Goal: Information Seeking & Learning: Find specific fact

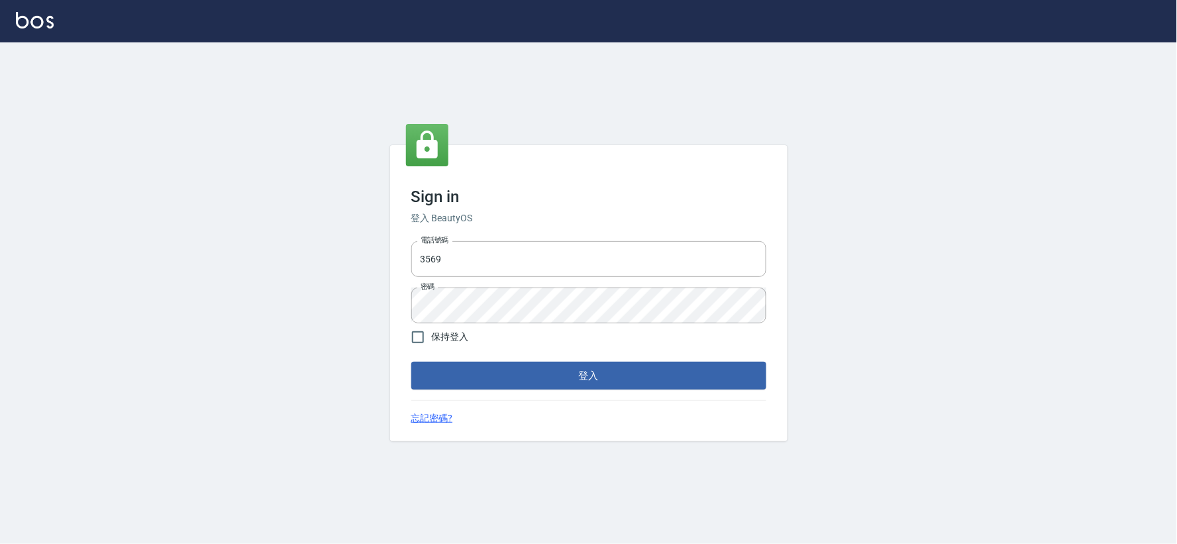
click at [522, 236] on div "電話號碼 3569 電話號碼 密碼 密碼" at bounding box center [589, 282] width 366 height 93
click at [522, 257] on input "3569" at bounding box center [588, 259] width 355 height 36
type input "034258365"
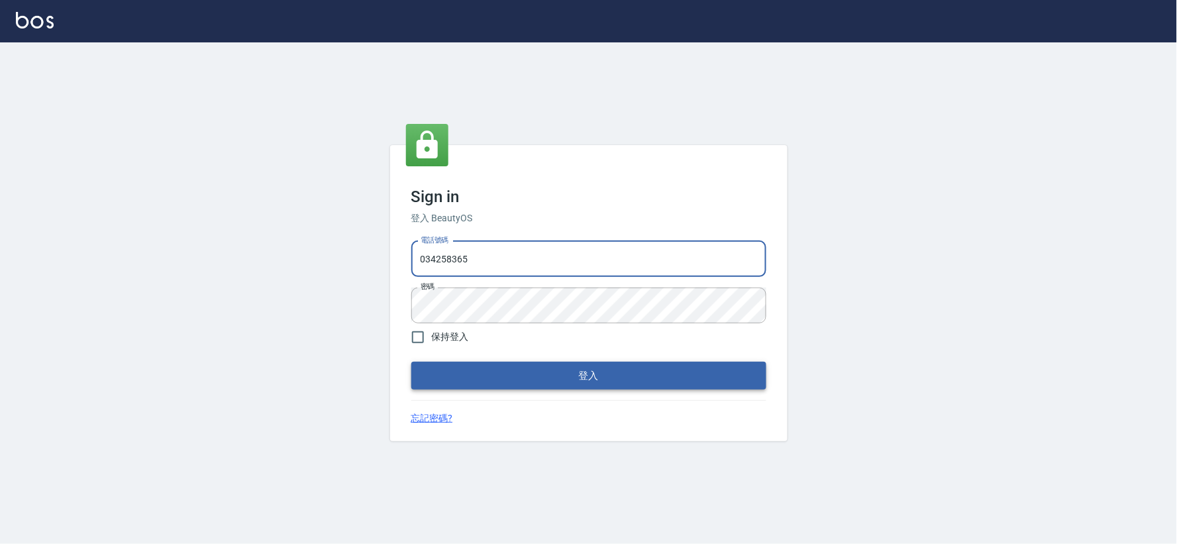
click at [661, 385] on button "登入" at bounding box center [588, 376] width 355 height 28
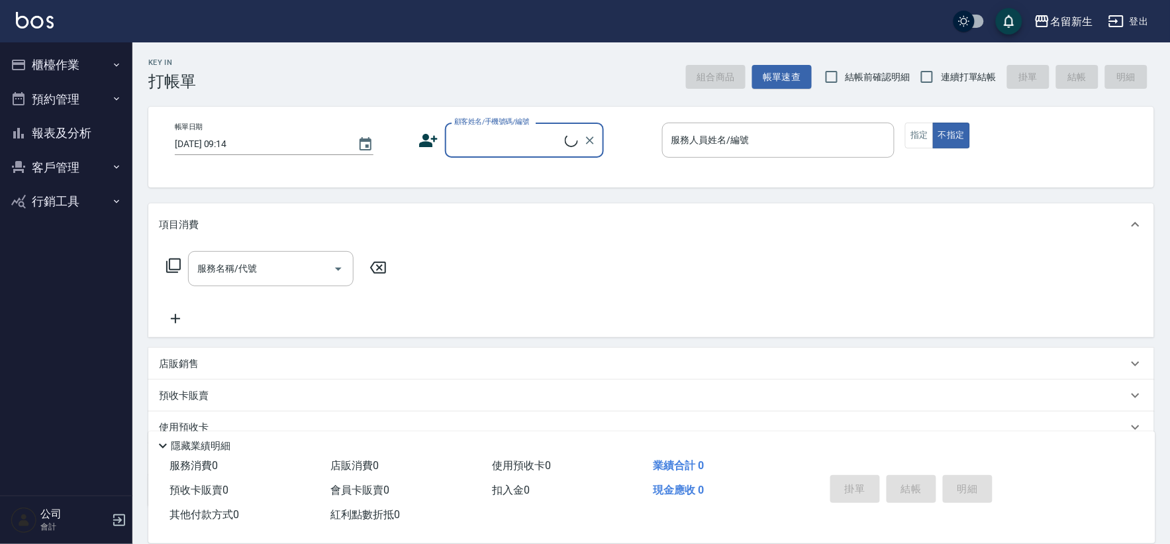
click at [23, 75] on button "櫃檯作業" at bounding box center [66, 65] width 122 height 34
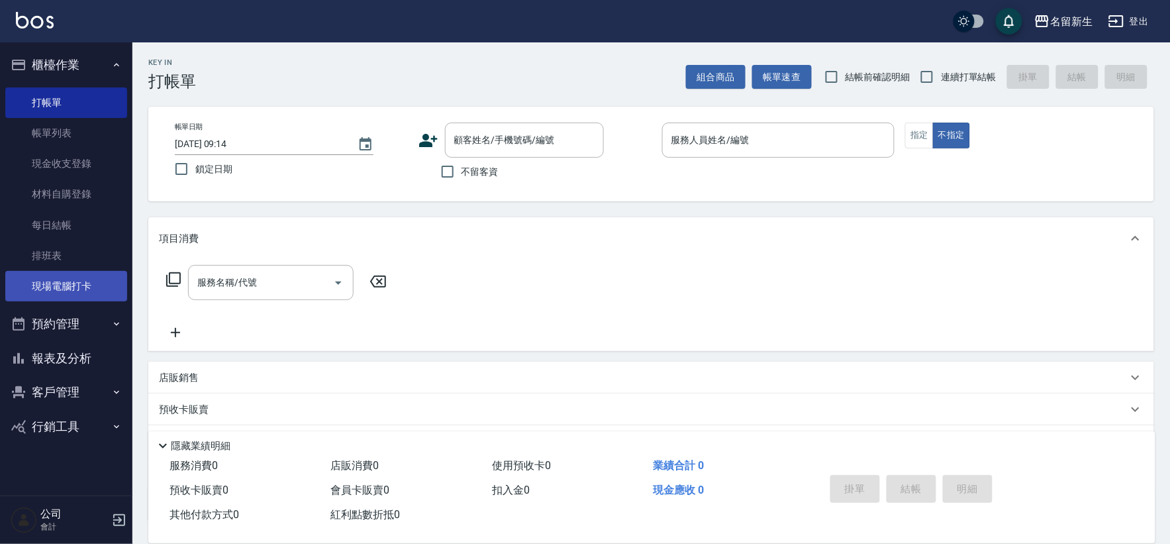
click at [89, 283] on link "現場電腦打卡" at bounding box center [66, 286] width 122 height 30
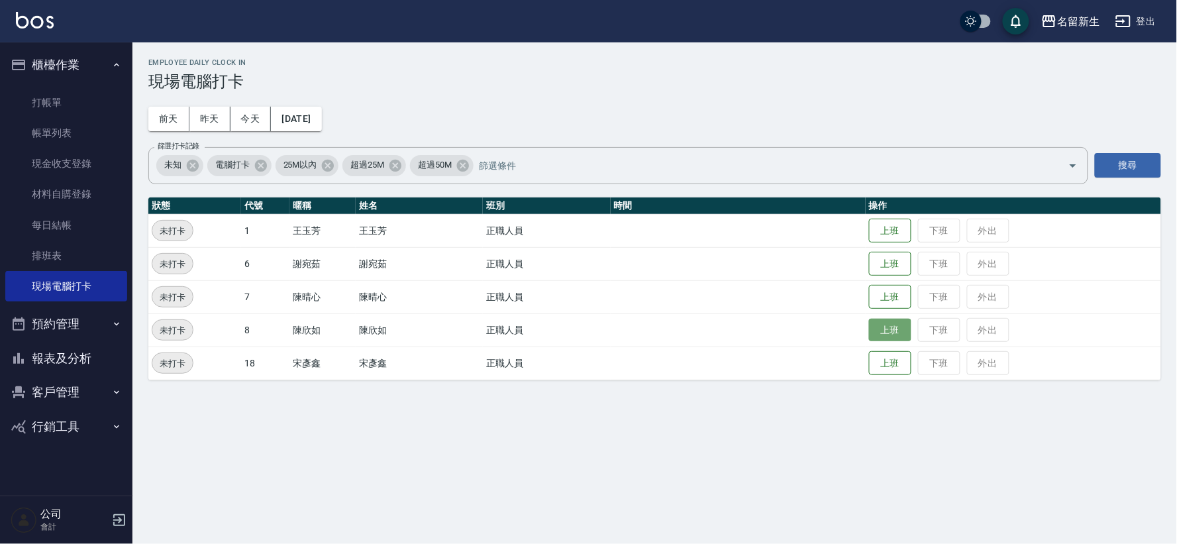
click at [885, 328] on button "上班" at bounding box center [890, 330] width 42 height 23
click at [888, 293] on button "上班" at bounding box center [890, 296] width 42 height 23
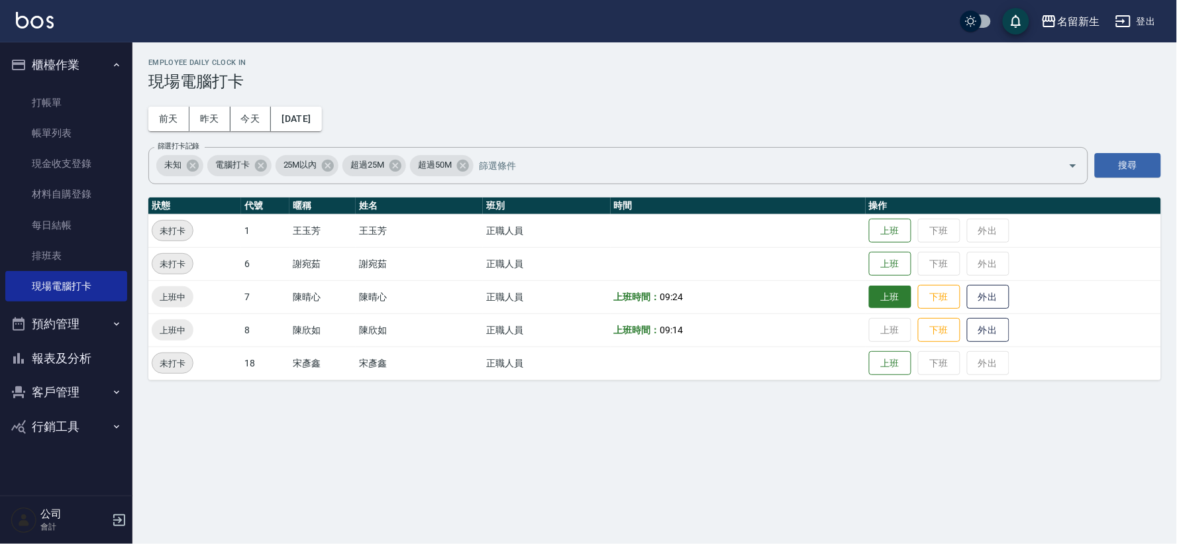
click at [888, 293] on td "上班 下班 外出" at bounding box center [1013, 296] width 295 height 33
click at [901, 268] on button "上班" at bounding box center [890, 263] width 42 height 23
click at [893, 234] on button "上班" at bounding box center [890, 230] width 42 height 23
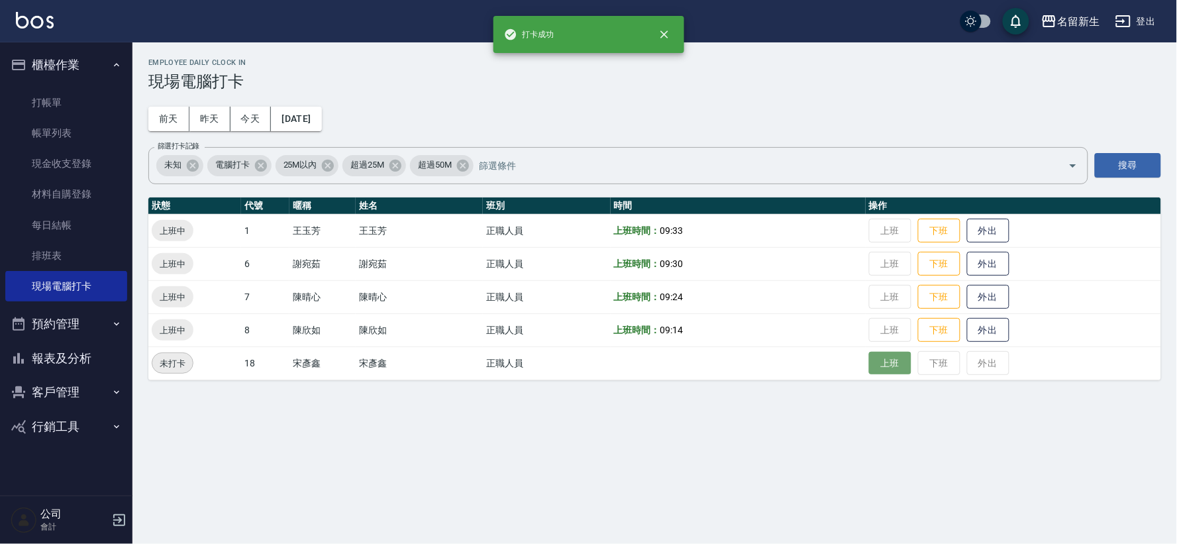
click at [877, 364] on button "上班" at bounding box center [890, 363] width 42 height 23
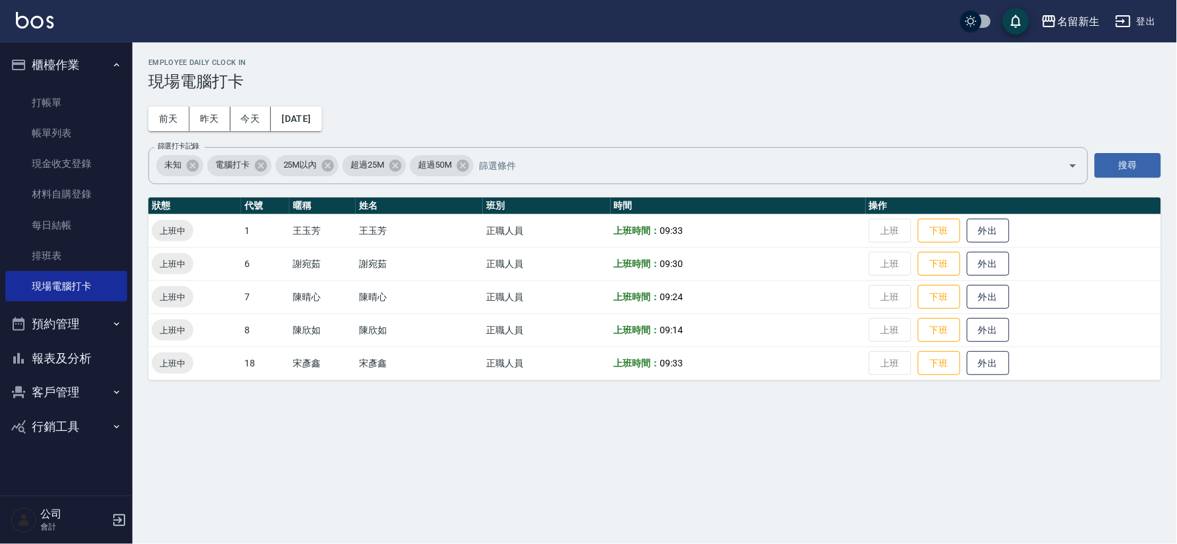
click at [91, 70] on button "櫃檯作業" at bounding box center [66, 65] width 122 height 34
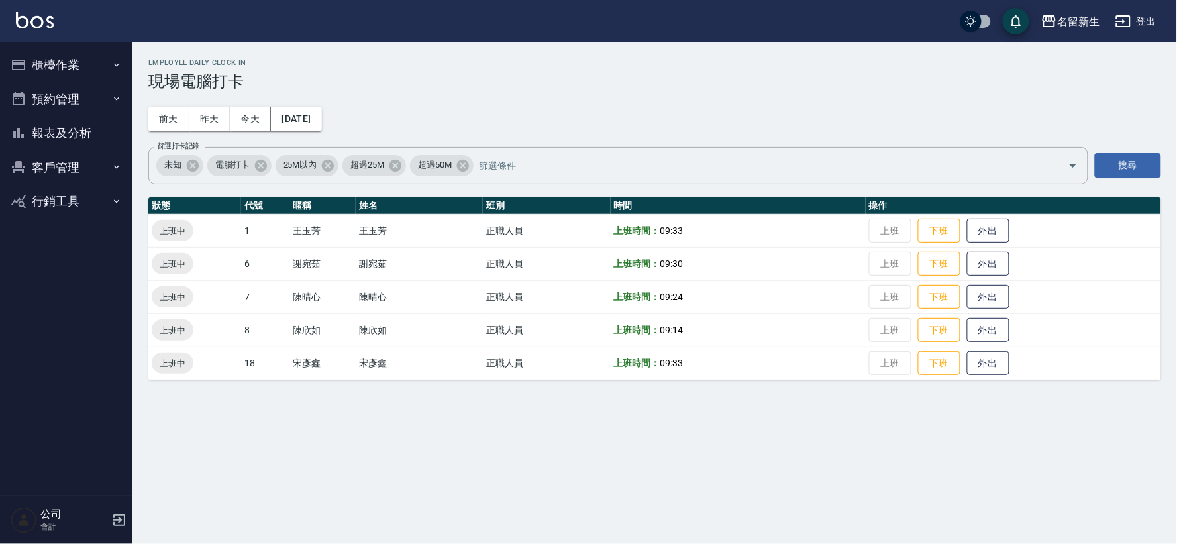
click at [66, 166] on button "客戶管理" at bounding box center [66, 167] width 122 height 34
click at [64, 203] on link "客戶列表" at bounding box center [66, 204] width 122 height 30
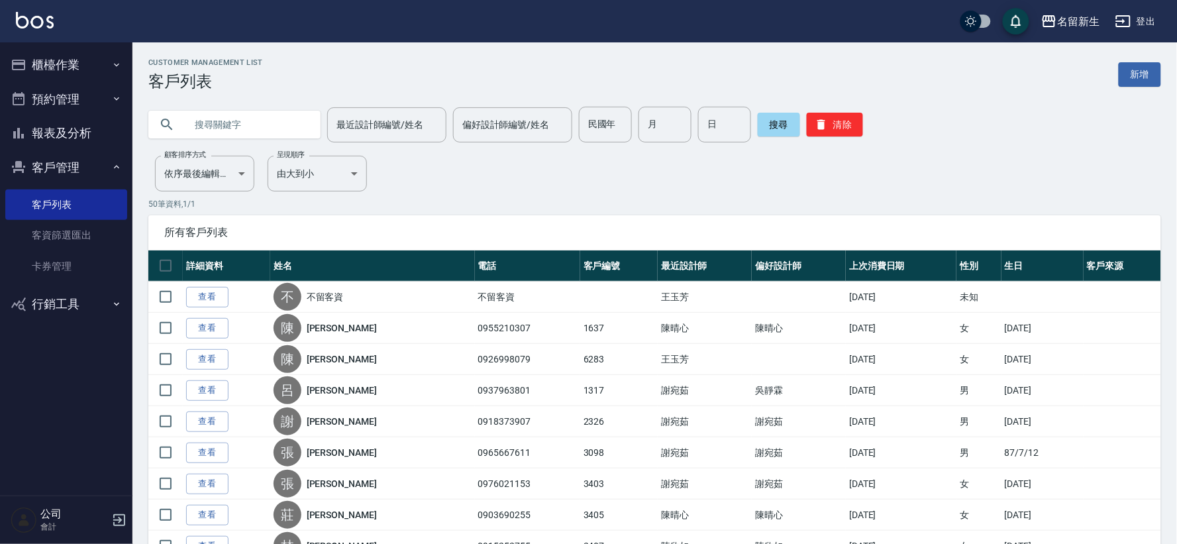
click at [270, 120] on input "text" at bounding box center [247, 125] width 124 height 36
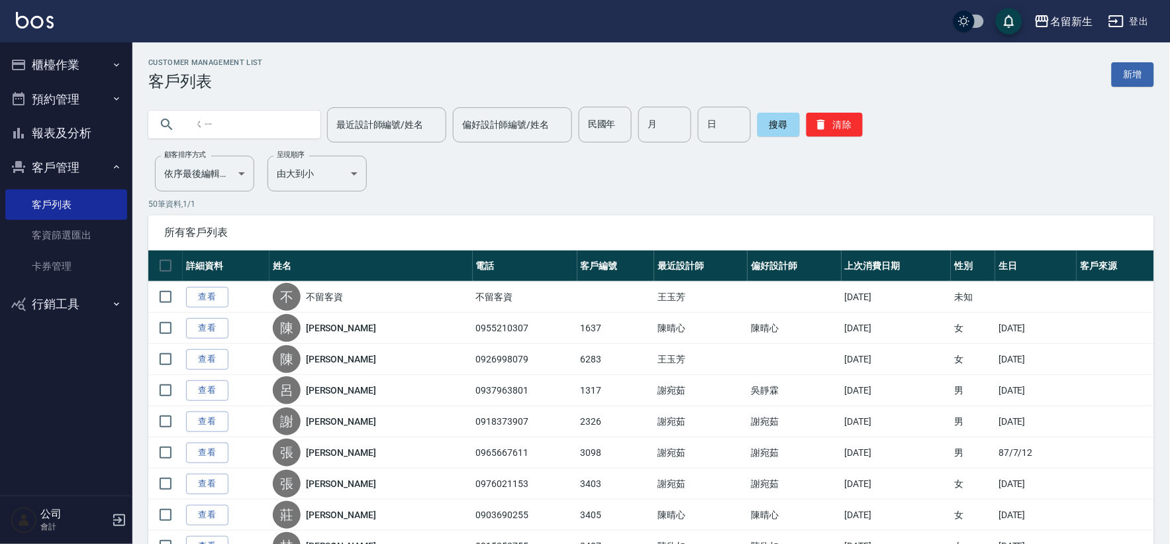
type input "ㄑ"
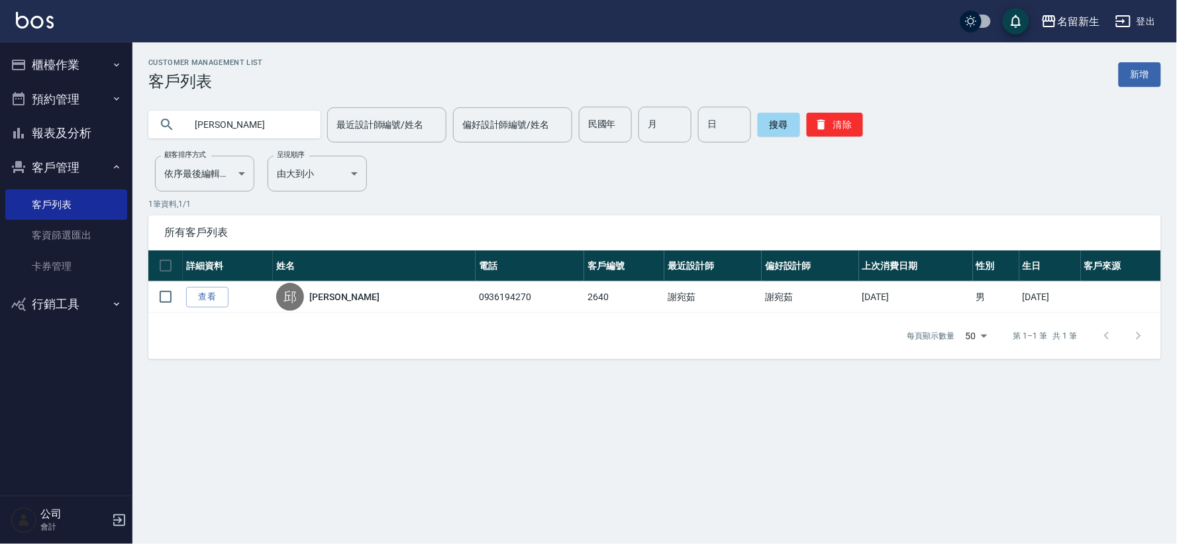
type input "邱"
type input "張"
click at [71, 162] on button "客戶管理" at bounding box center [66, 167] width 122 height 34
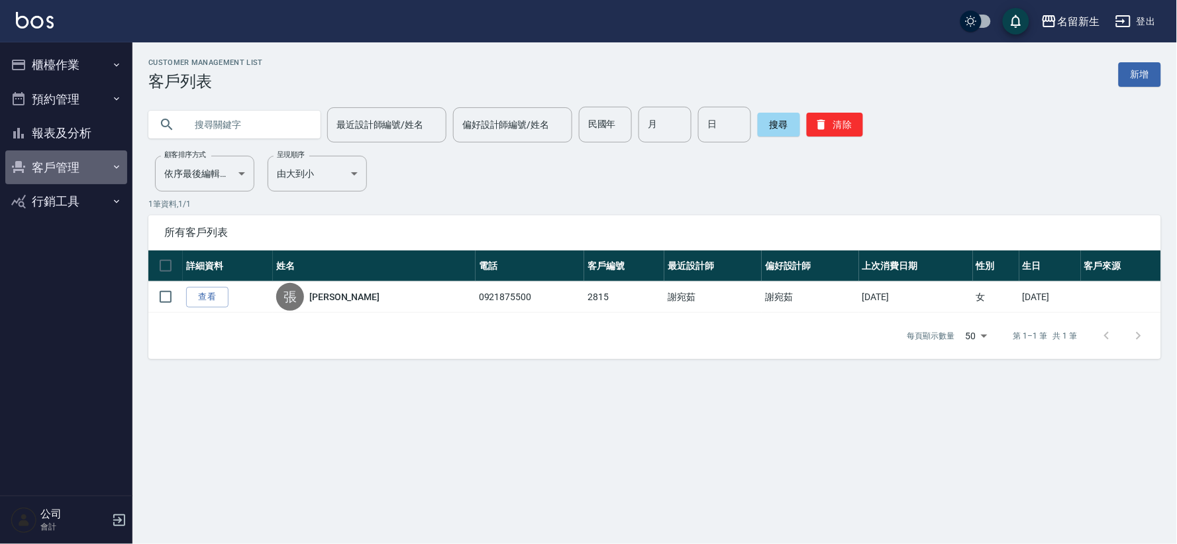
click at [69, 154] on button "客戶管理" at bounding box center [66, 167] width 122 height 34
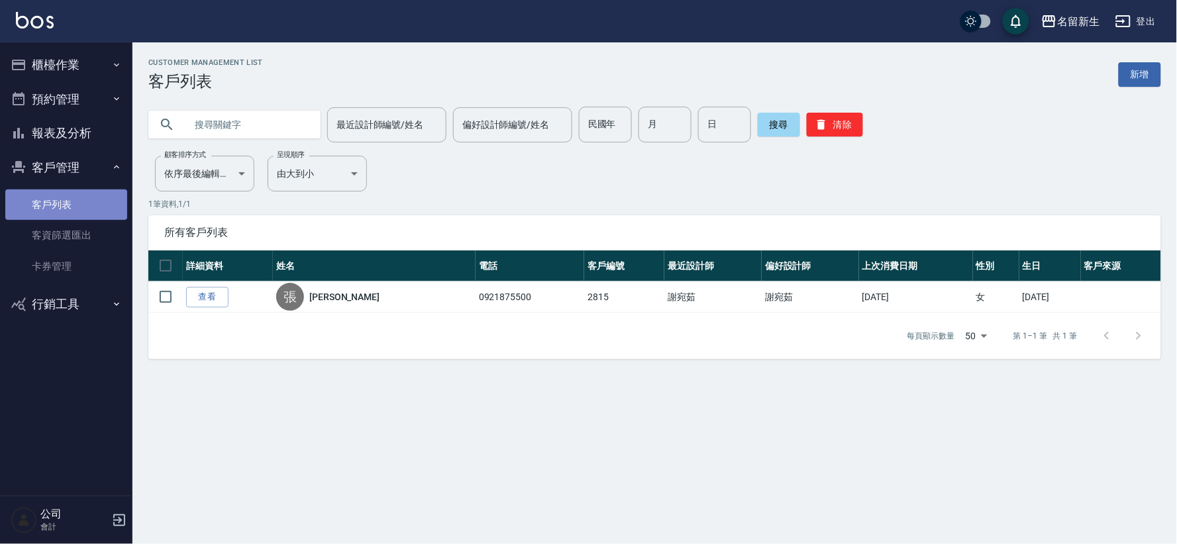
click at [65, 199] on link "客戶列表" at bounding box center [66, 204] width 122 height 30
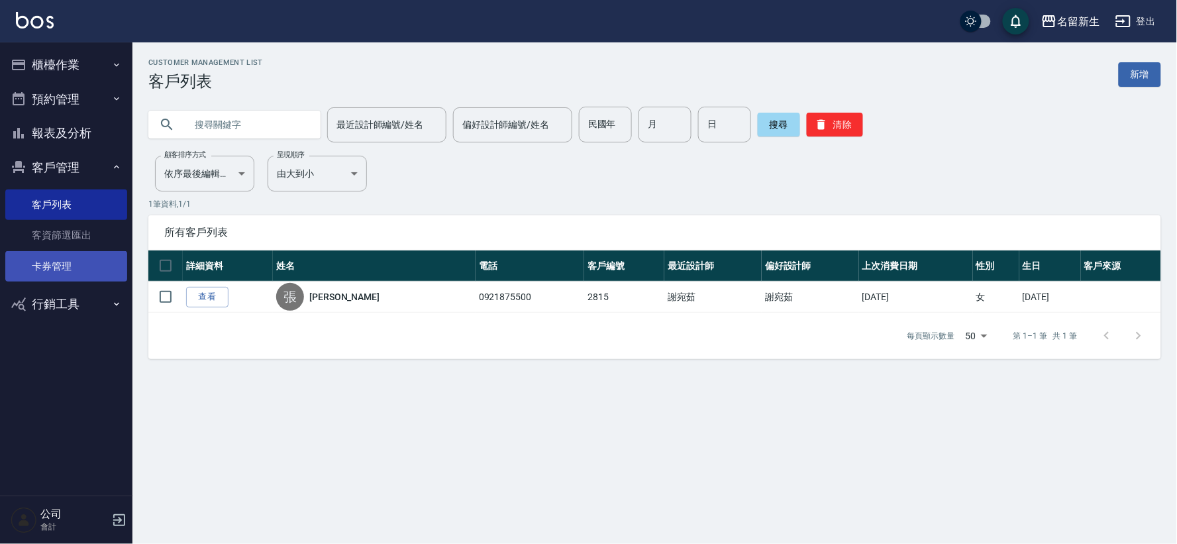
click at [73, 256] on link "卡券管理" at bounding box center [66, 266] width 122 height 30
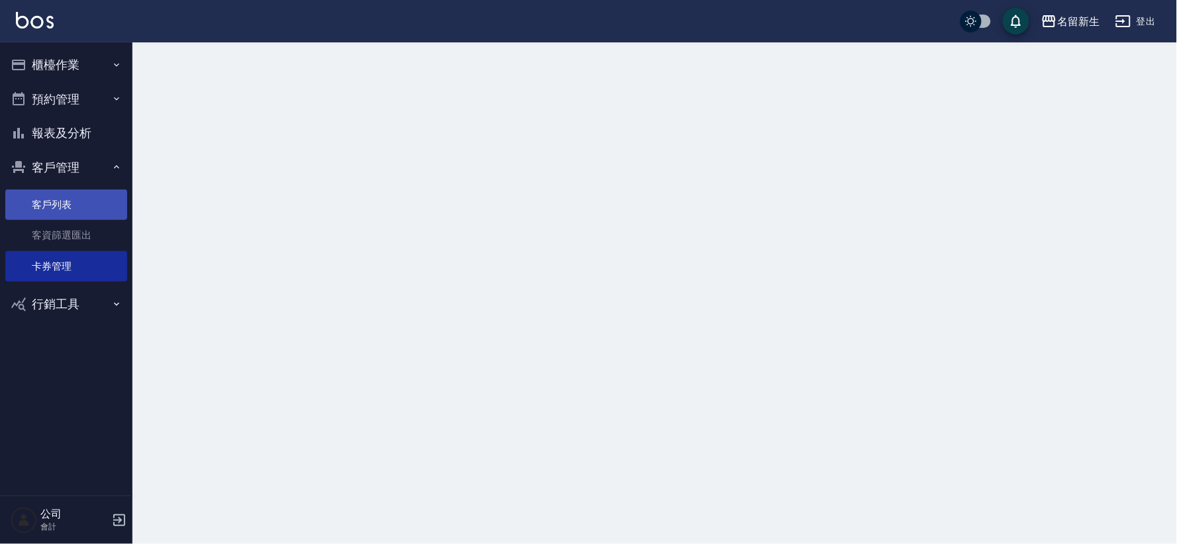
click at [68, 197] on link "客戶列表" at bounding box center [66, 204] width 122 height 30
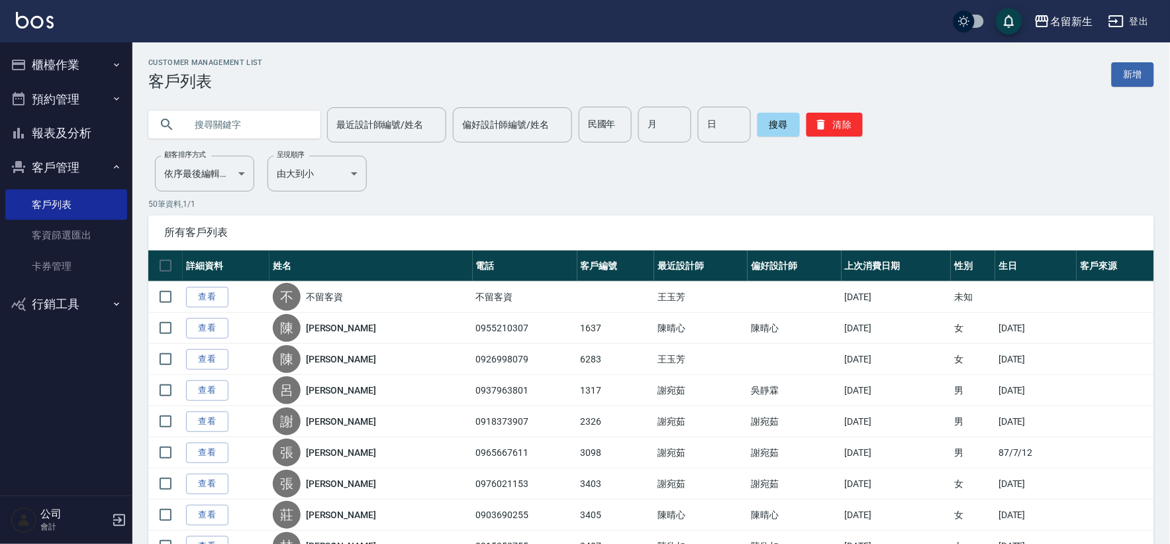
click at [76, 139] on button "報表及分析" at bounding box center [66, 133] width 122 height 34
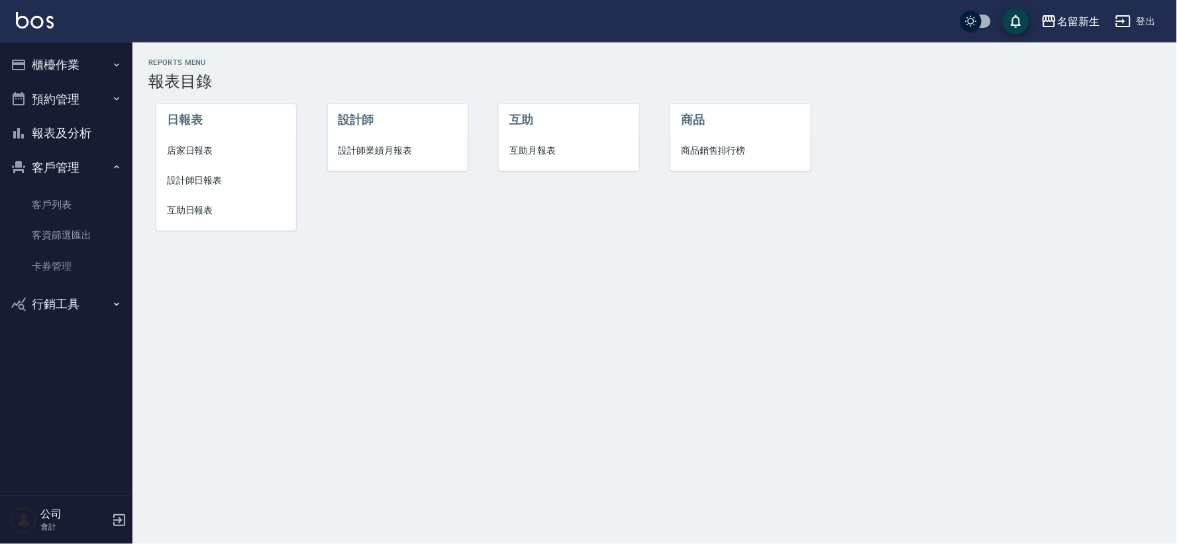
click at [373, 142] on li "設計師業績月報表" at bounding box center [398, 151] width 140 height 30
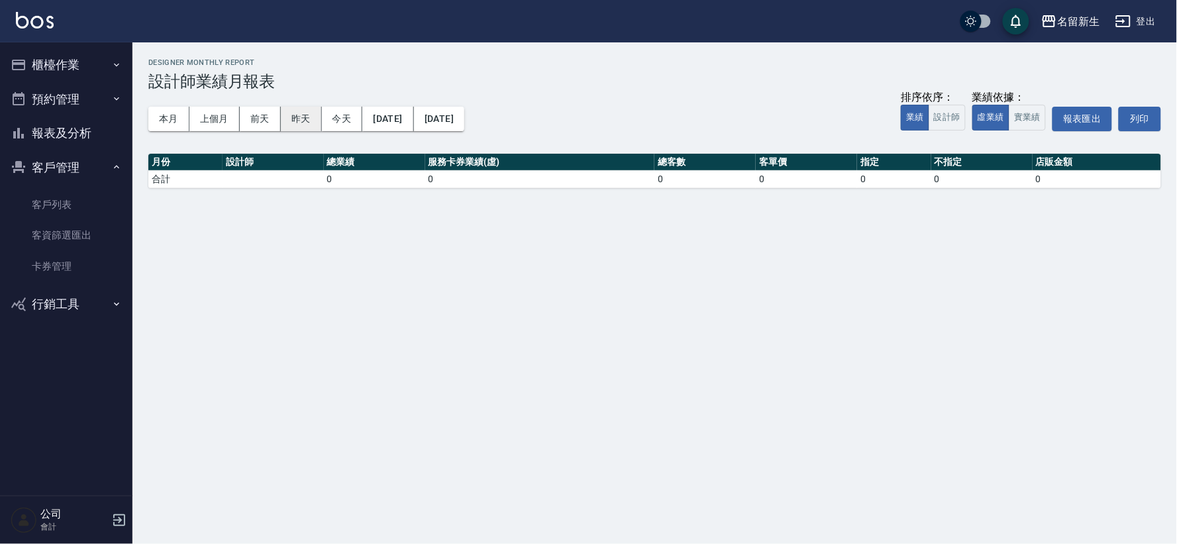
click at [305, 124] on button "昨天" at bounding box center [301, 119] width 41 height 25
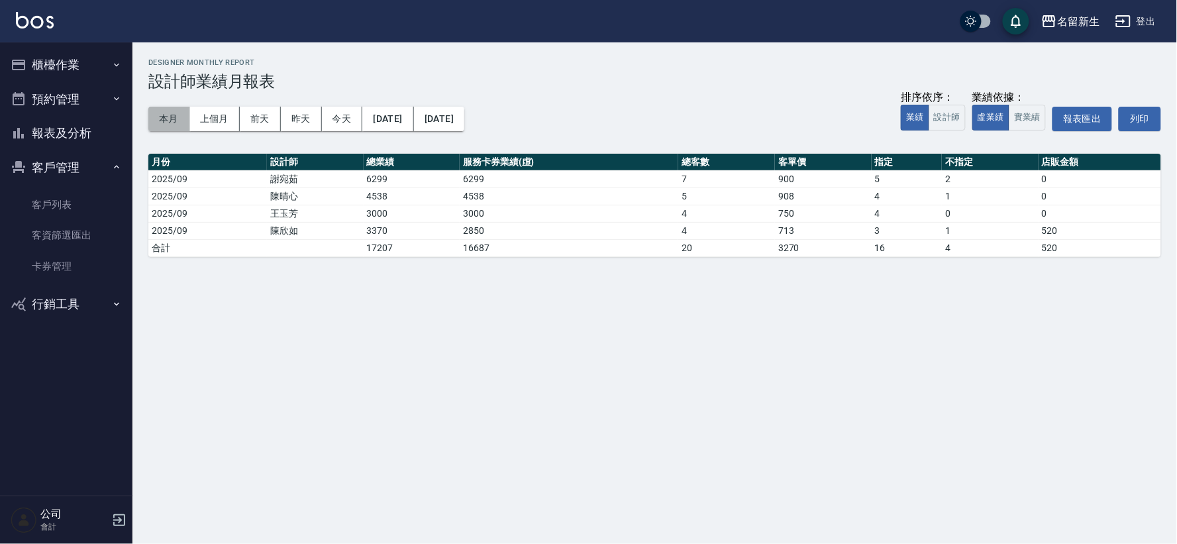
click at [166, 122] on button "本月" at bounding box center [168, 119] width 41 height 25
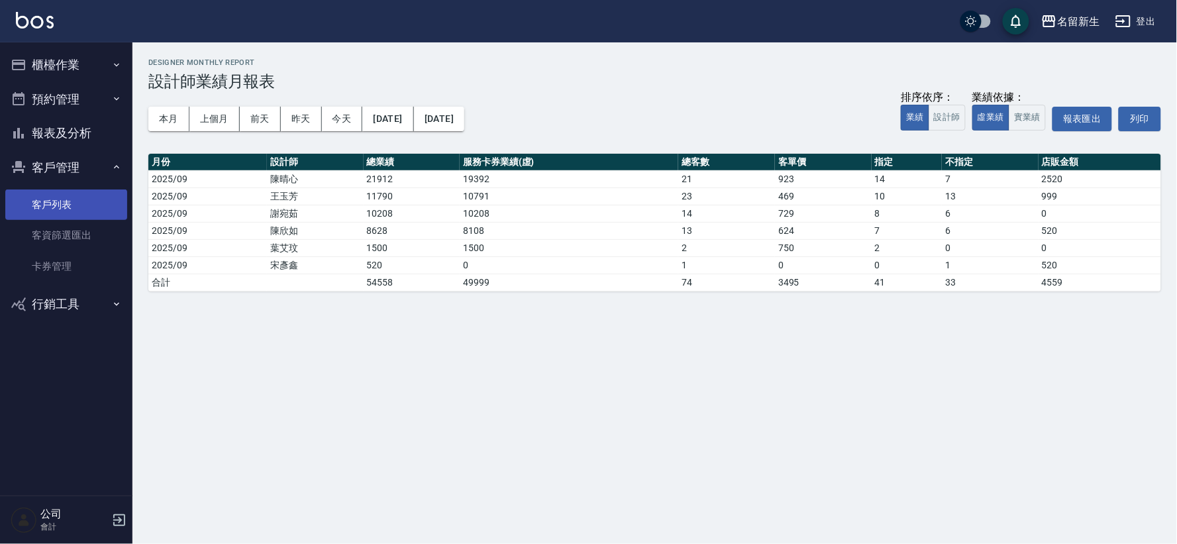
click at [60, 195] on link "客戶列表" at bounding box center [66, 204] width 122 height 30
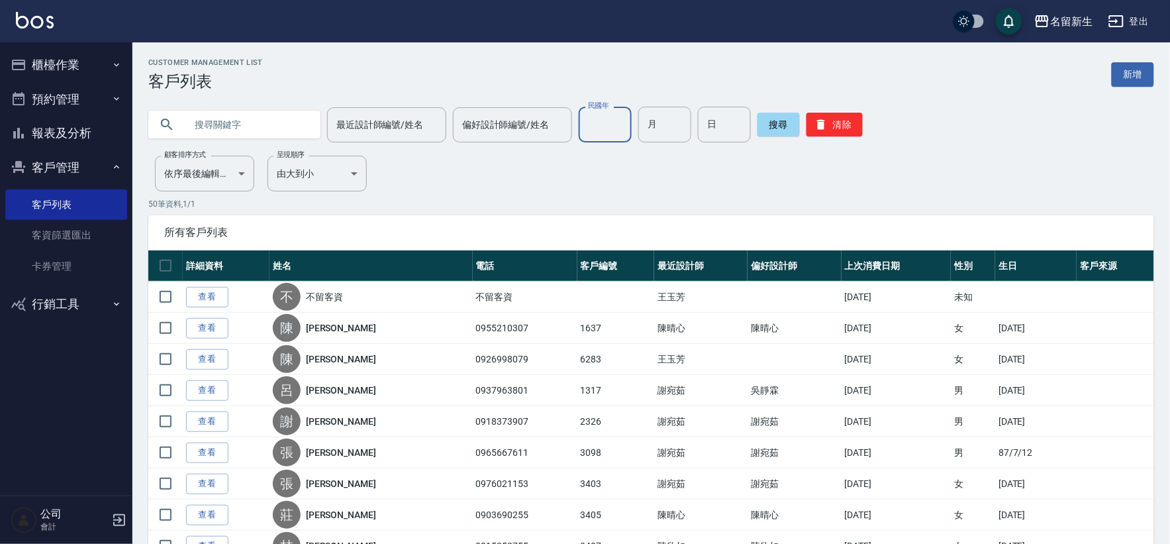
click at [606, 133] on input "民國年" at bounding box center [605, 125] width 53 height 36
click at [592, 136] on input "71" at bounding box center [605, 125] width 53 height 36
type input "7"
type input "64"
click at [671, 124] on input "月" at bounding box center [664, 125] width 53 height 36
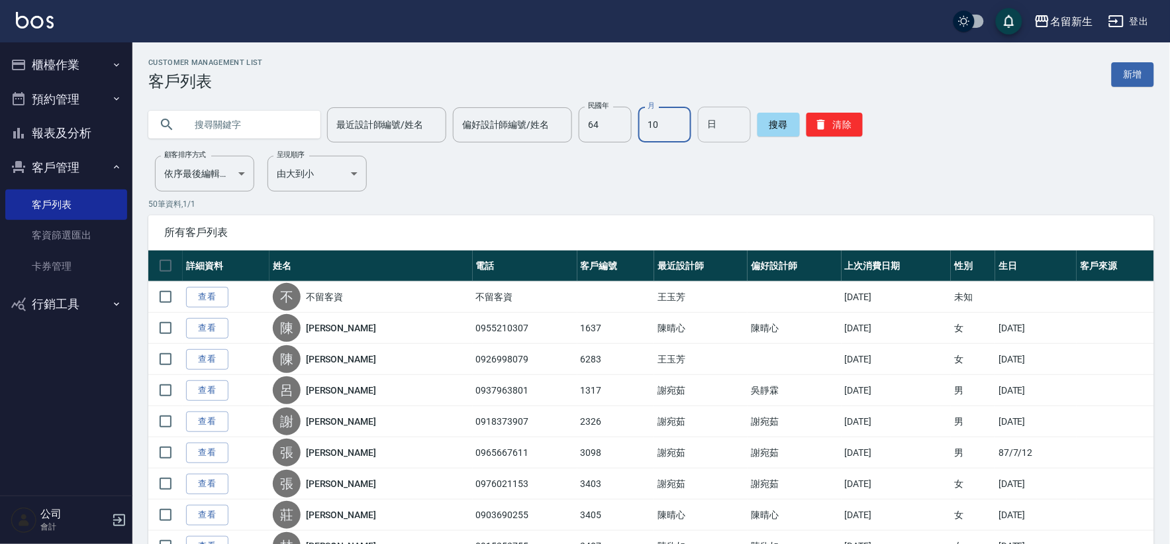
type input "10"
click at [737, 124] on input "日" at bounding box center [724, 125] width 53 height 36
type input "1"
click at [773, 126] on button "搜尋" at bounding box center [779, 125] width 42 height 24
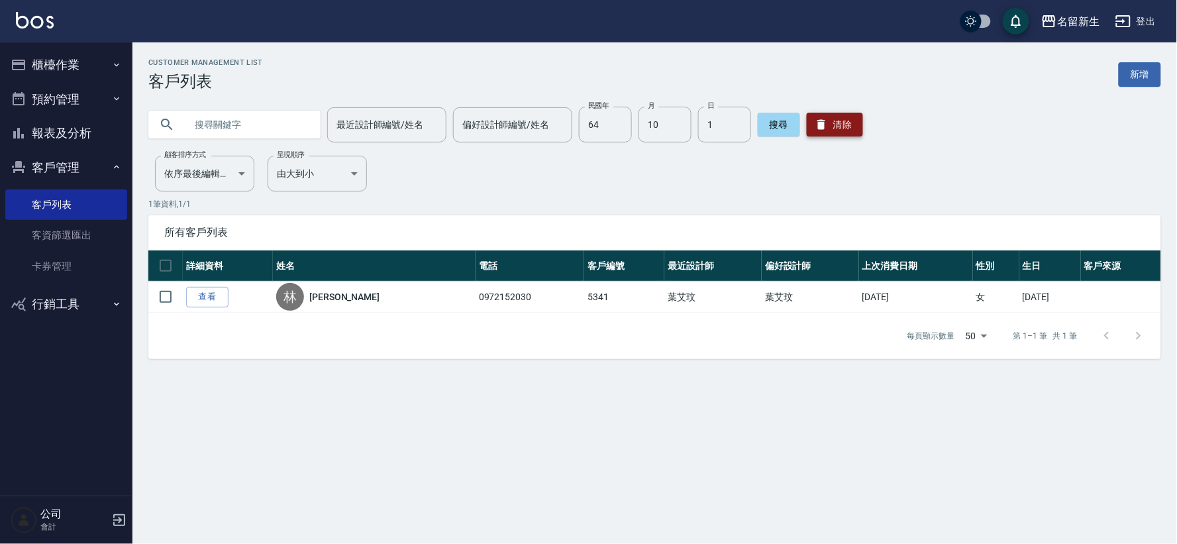
click at [842, 128] on button "清除" at bounding box center [835, 125] width 56 height 24
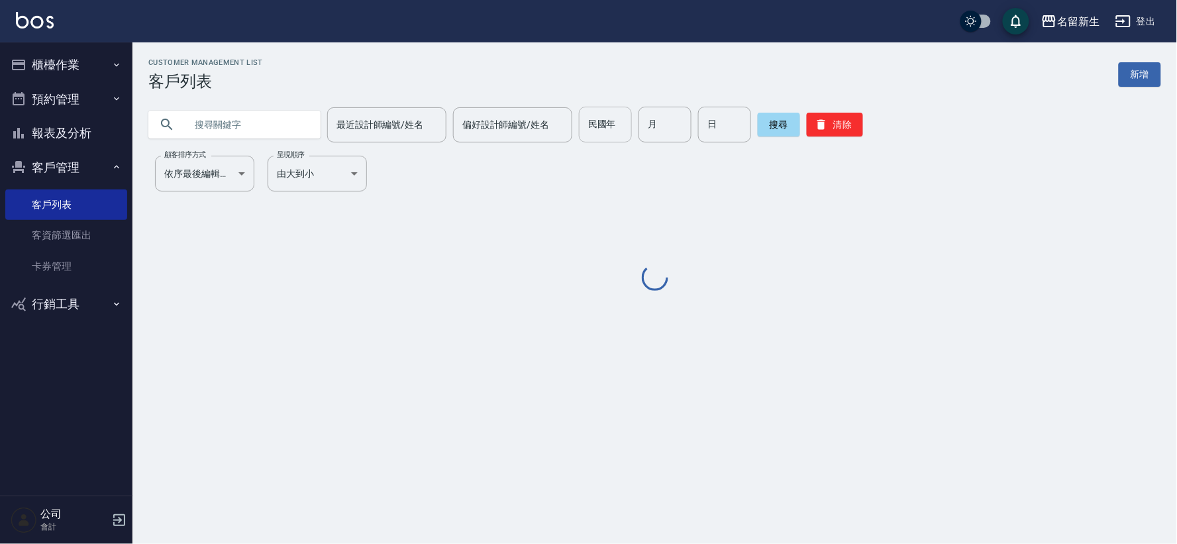
click at [608, 135] on input "民國年" at bounding box center [605, 125] width 53 height 36
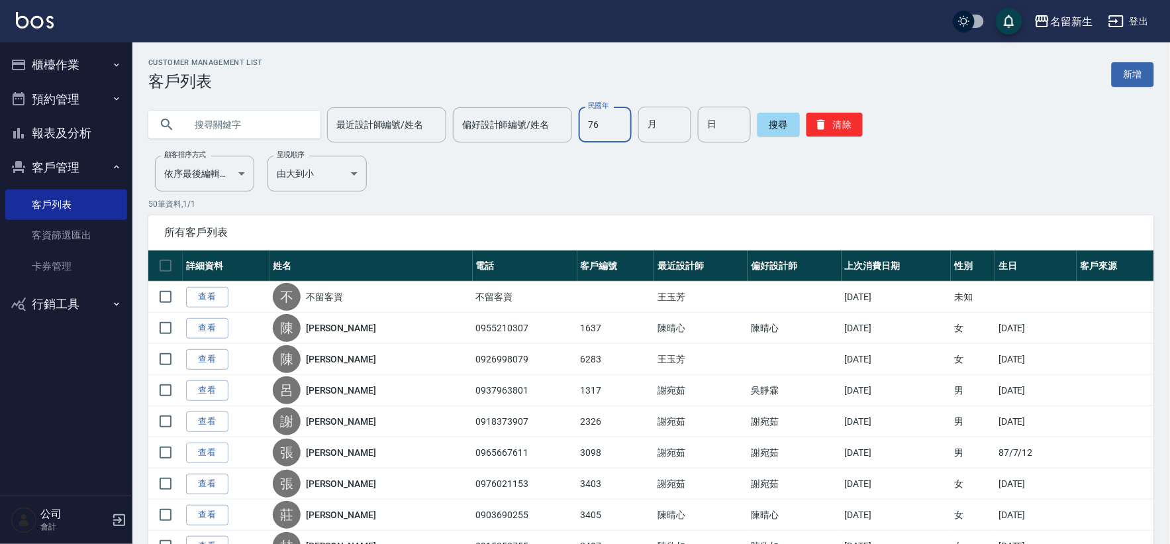
type input "76"
type input "0"
type input "12"
type input "18"
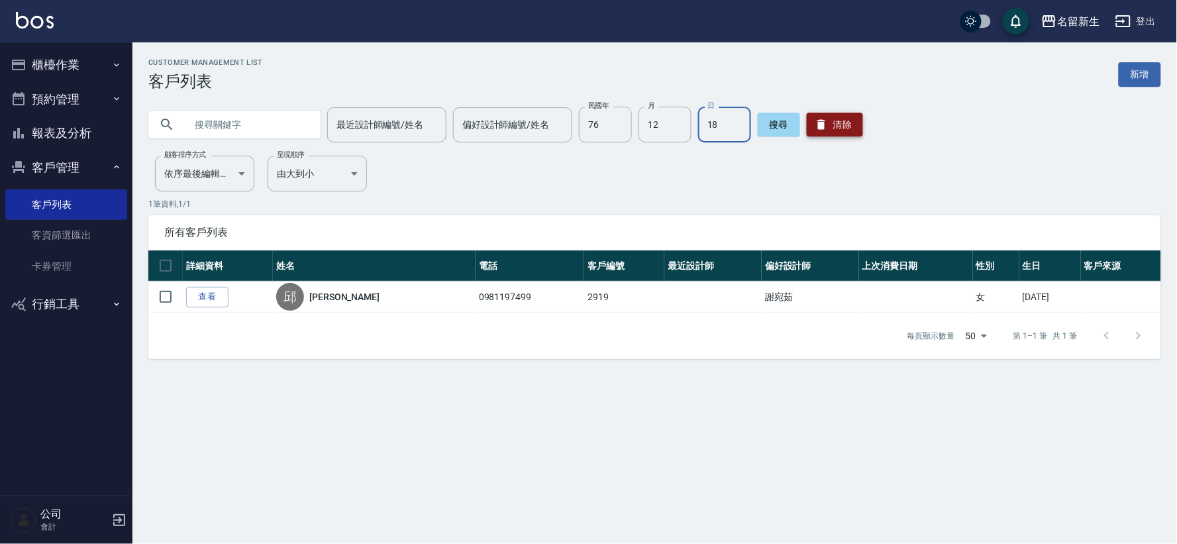
click at [846, 132] on button "清除" at bounding box center [835, 125] width 56 height 24
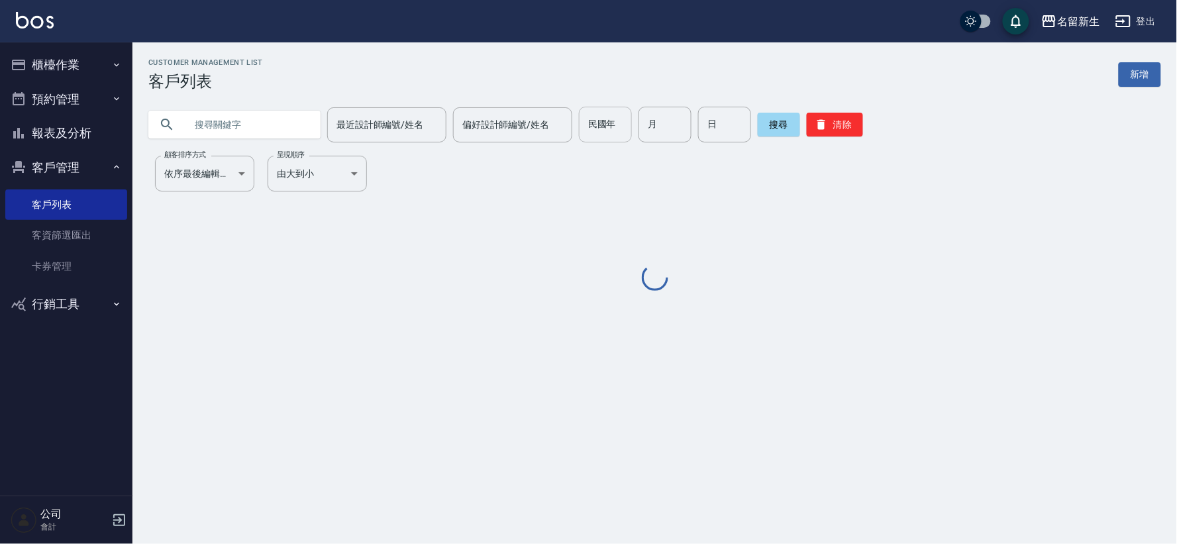
click at [593, 124] on div "民國年 民國年" at bounding box center [605, 125] width 53 height 36
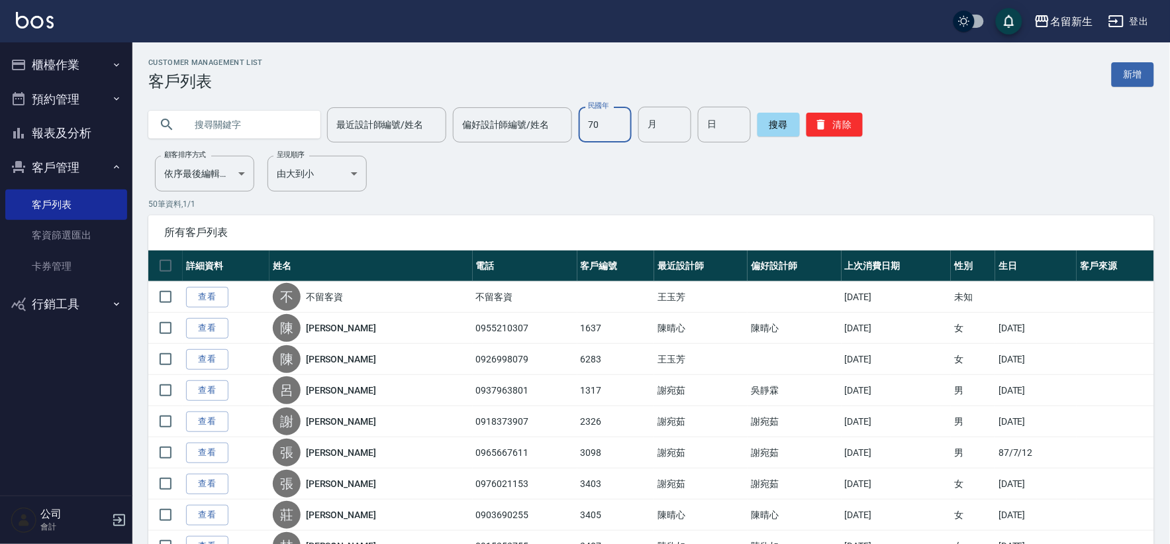
type input "70"
type input "07"
type input "13"
